Goal: Task Accomplishment & Management: Use online tool/utility

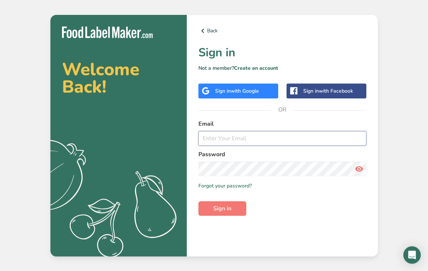
click at [288, 144] on input "email" at bounding box center [282, 138] width 168 height 15
type input "audrey@cocoabistro.ca"
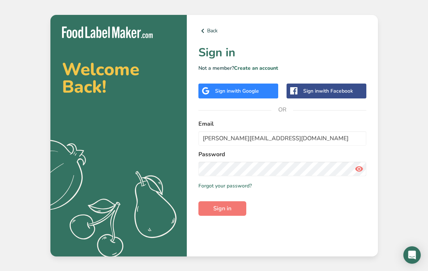
click at [231, 211] on button "Sign in" at bounding box center [222, 208] width 48 height 15
click at [253, 87] on span "with Google" at bounding box center [245, 90] width 28 height 7
